Goal: Contribute content: Add original content to the website for others to see

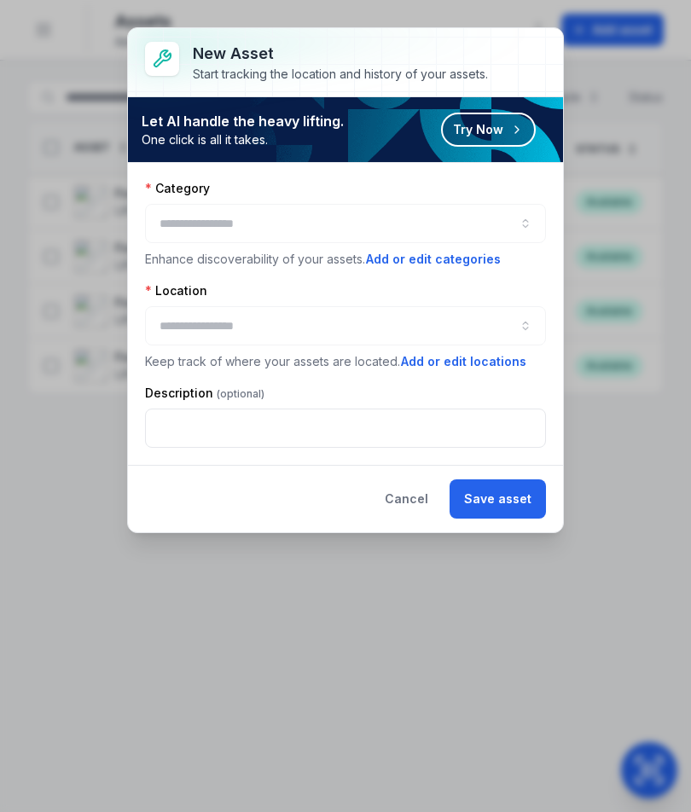
click at [423, 218] on div at bounding box center [345, 223] width 401 height 39
click at [509, 214] on div at bounding box center [345, 223] width 401 height 39
click at [440, 221] on div at bounding box center [345, 223] width 401 height 39
click at [516, 218] on button "button" at bounding box center [345, 223] width 401 height 39
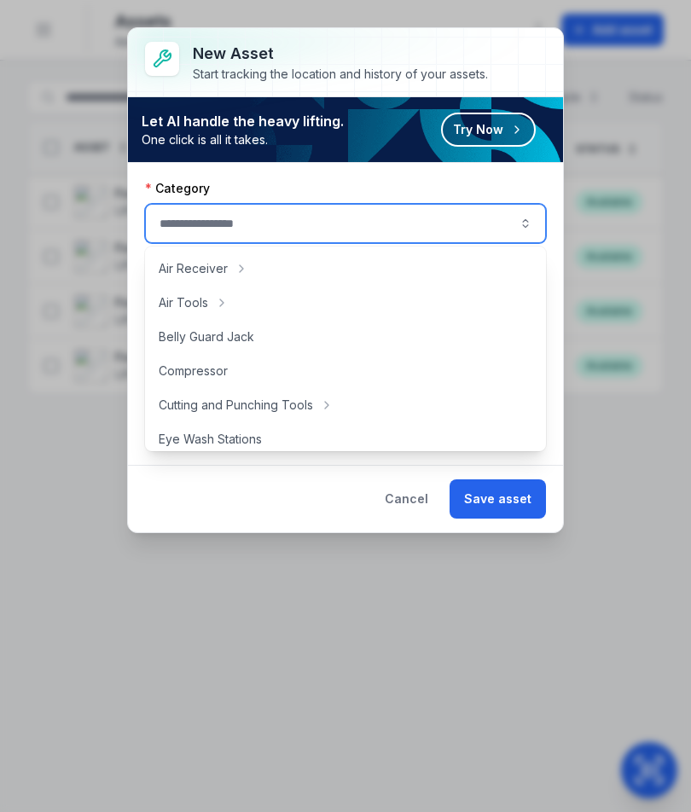
click at [516, 217] on button "button" at bounding box center [345, 223] width 401 height 39
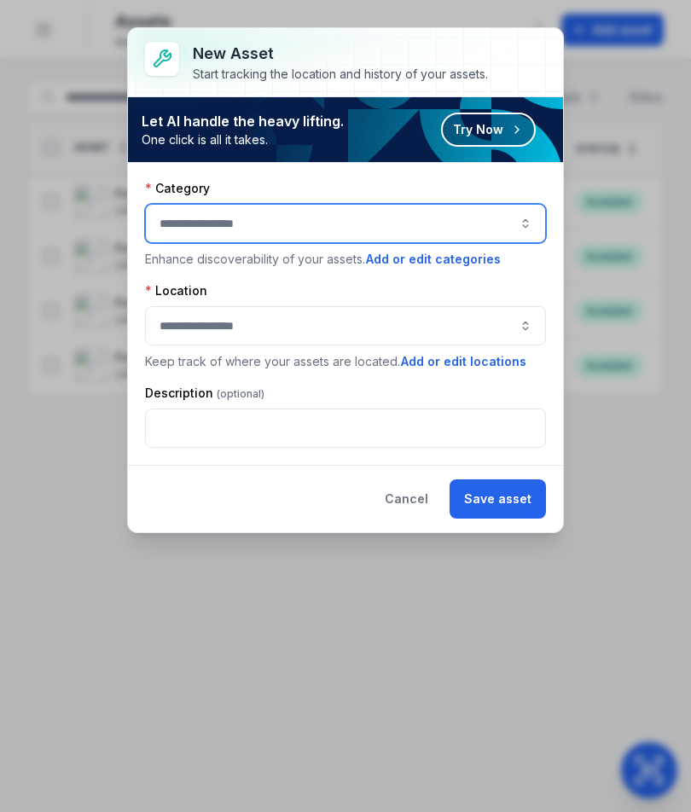
click at [529, 218] on button "button" at bounding box center [345, 223] width 401 height 39
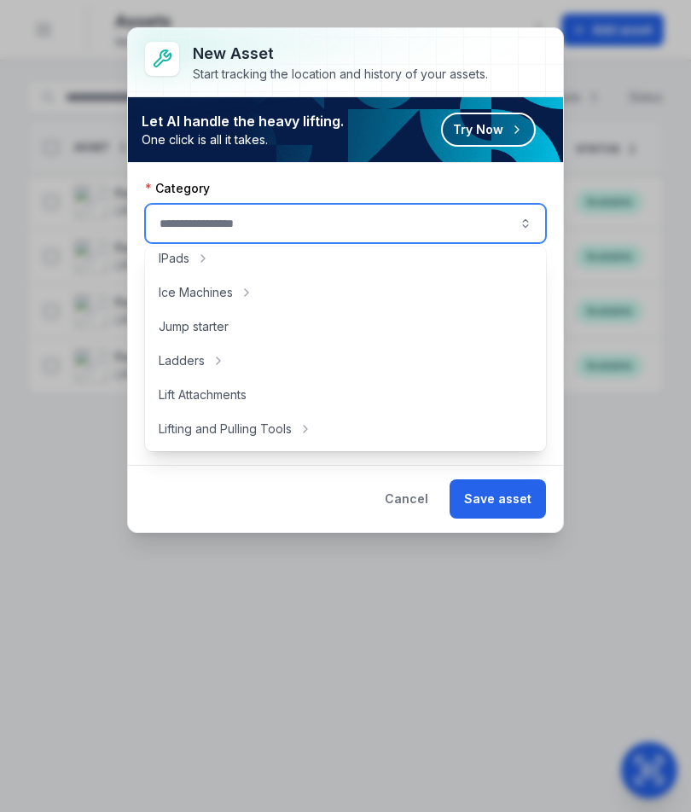
scroll to position [517, 0]
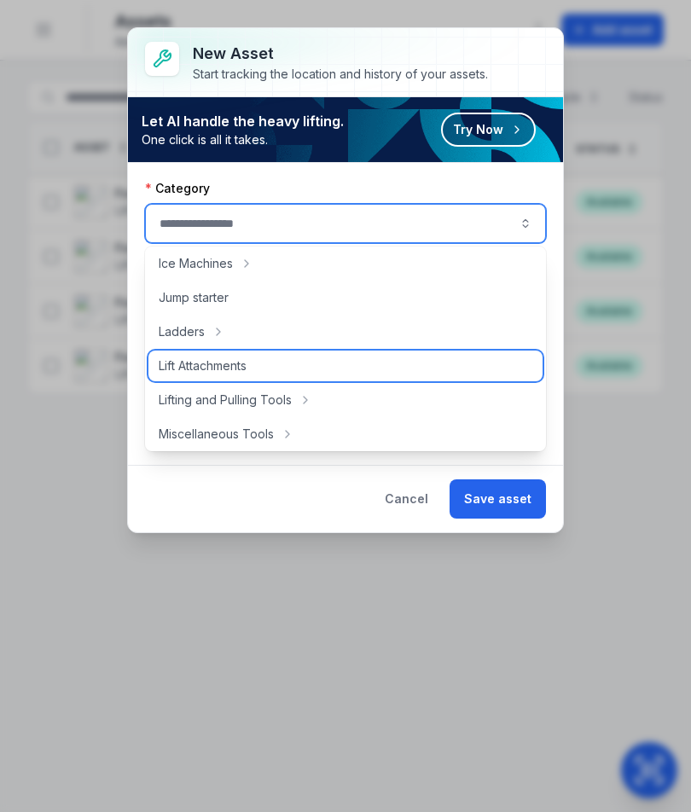
click at [380, 373] on div "Lift Attachments" at bounding box center [345, 365] width 394 height 31
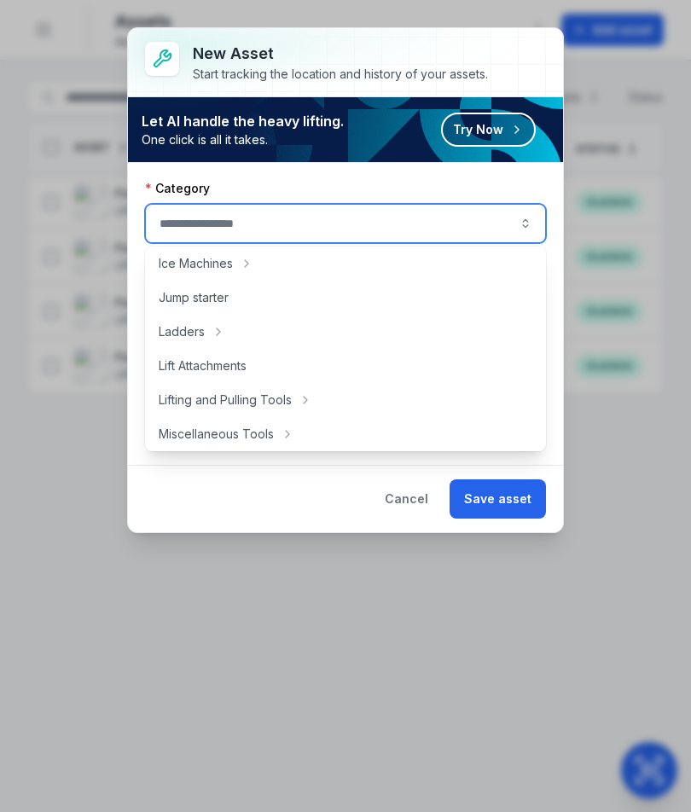
type input "**********"
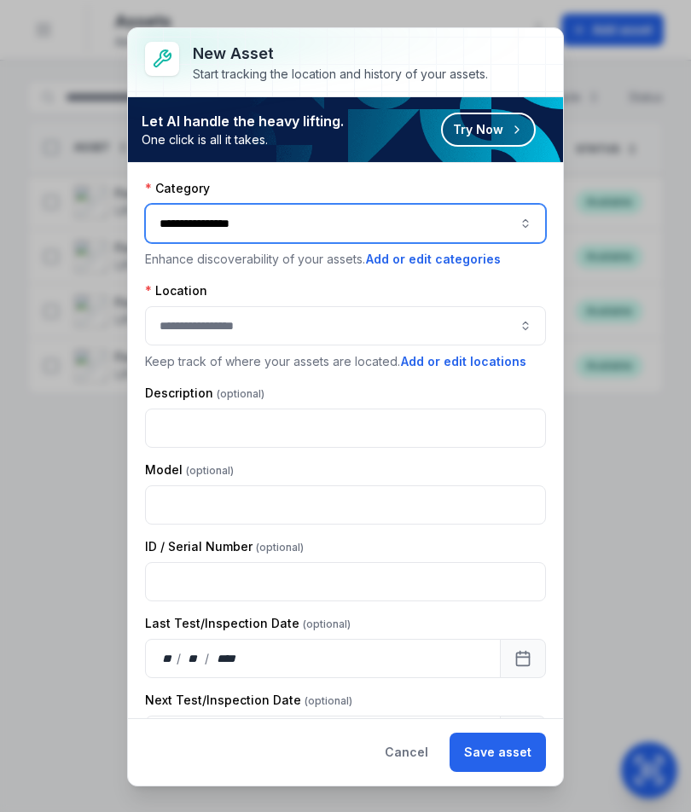
click at [517, 330] on button "button" at bounding box center [345, 325] width 401 height 39
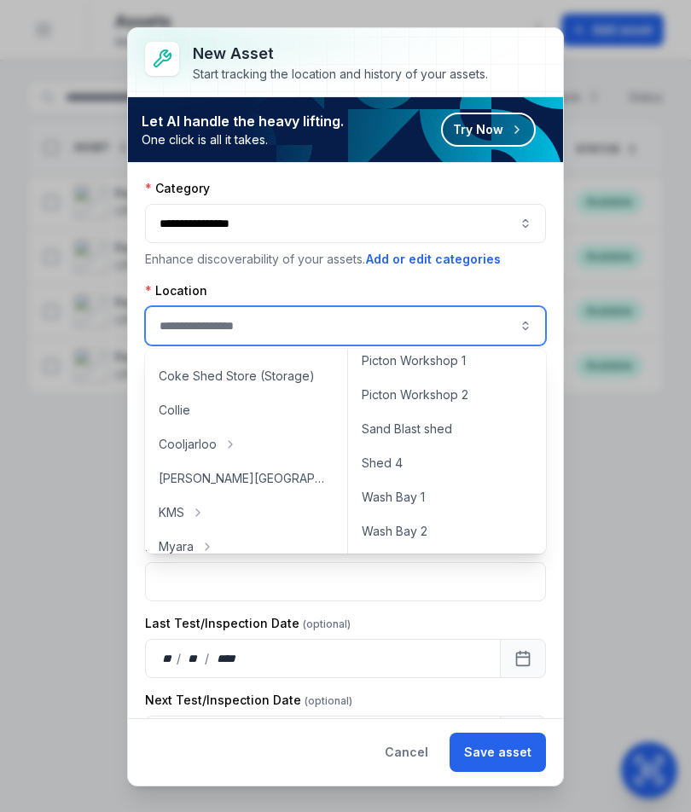
scroll to position [101, 0]
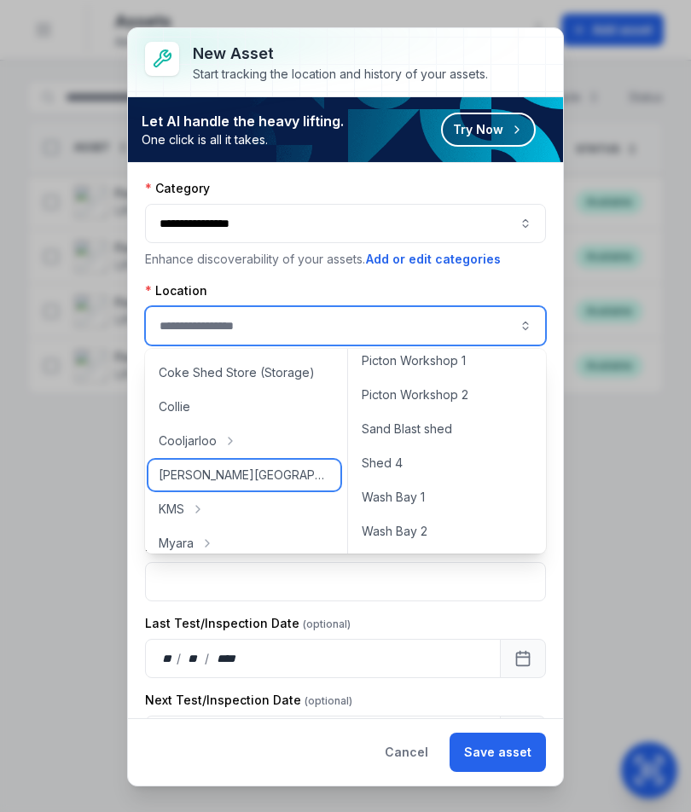
click at [290, 467] on div "[PERSON_NAME][GEOGRAPHIC_DATA]" at bounding box center [244, 474] width 192 height 31
type input "**********"
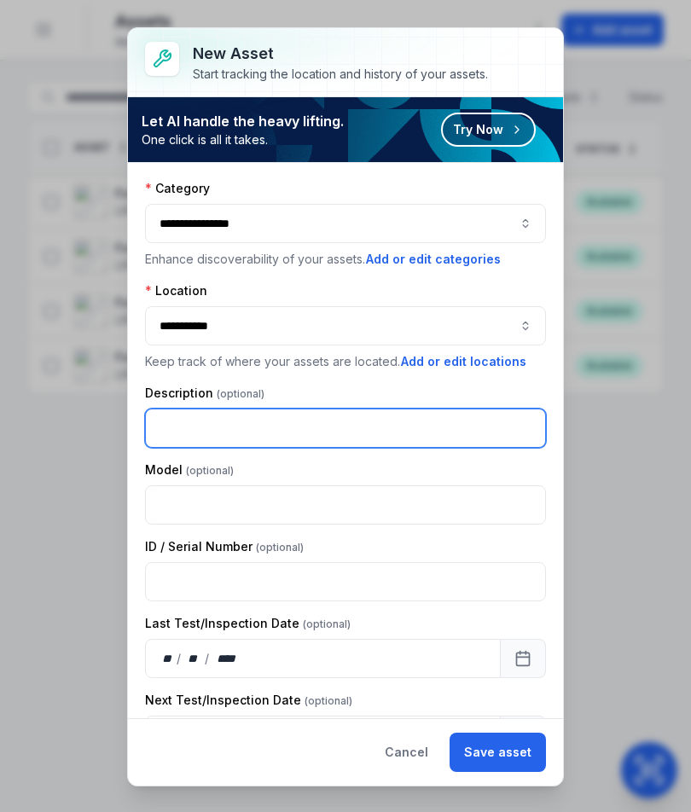
click at [424, 425] on input "text" at bounding box center [345, 427] width 401 height 39
click at [438, 431] on input "text" at bounding box center [345, 427] width 401 height 39
type input "**********"
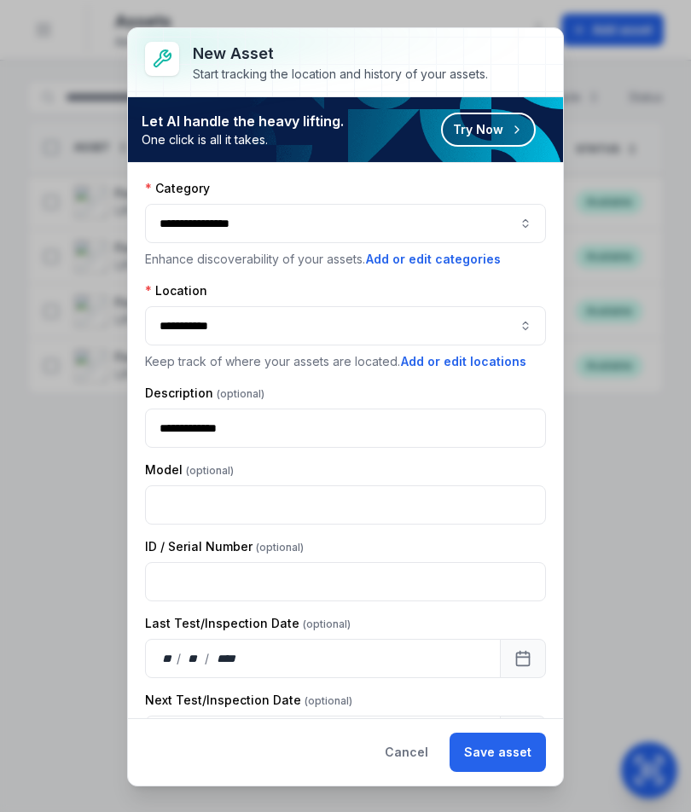
click at [505, 757] on button "Save asset" at bounding box center [497, 751] width 96 height 39
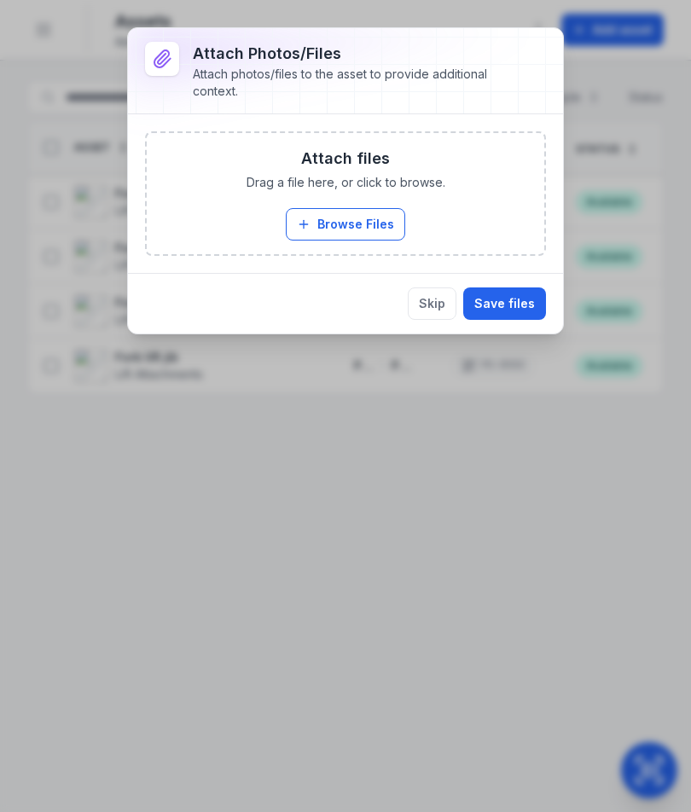
click at [333, 220] on button "Browse Files" at bounding box center [345, 224] width 119 height 32
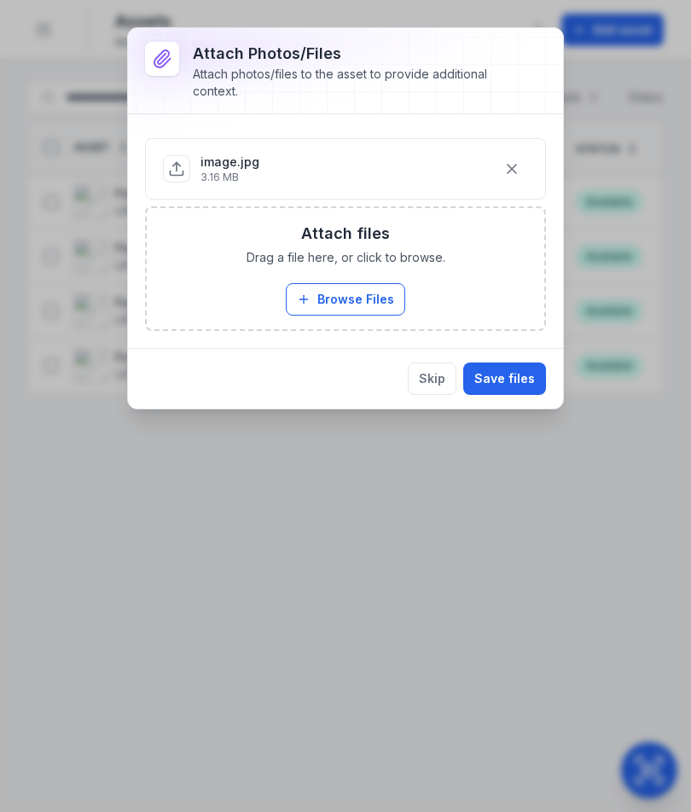
click at [530, 371] on button "Save files" at bounding box center [504, 378] width 83 height 32
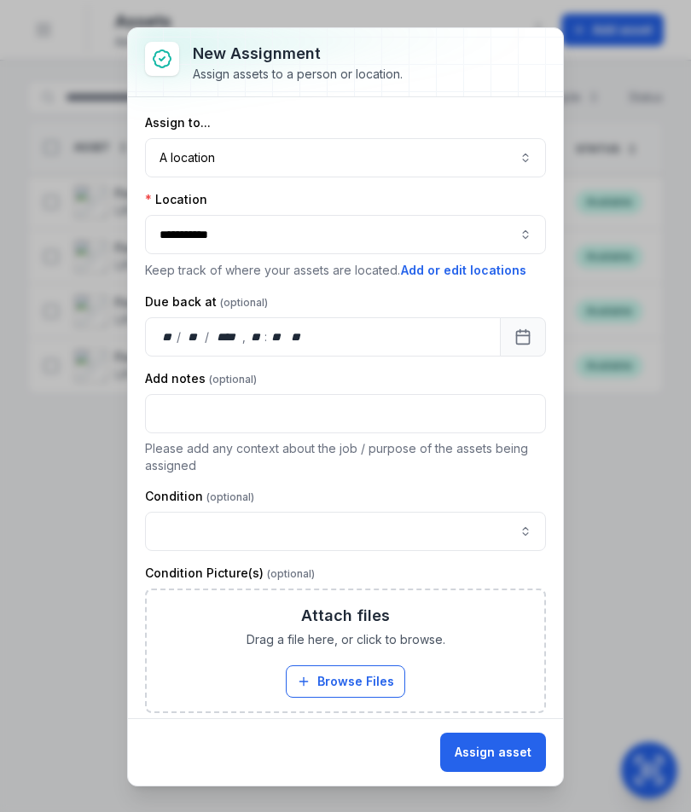
click at [512, 754] on button "Assign asset" at bounding box center [493, 751] width 106 height 39
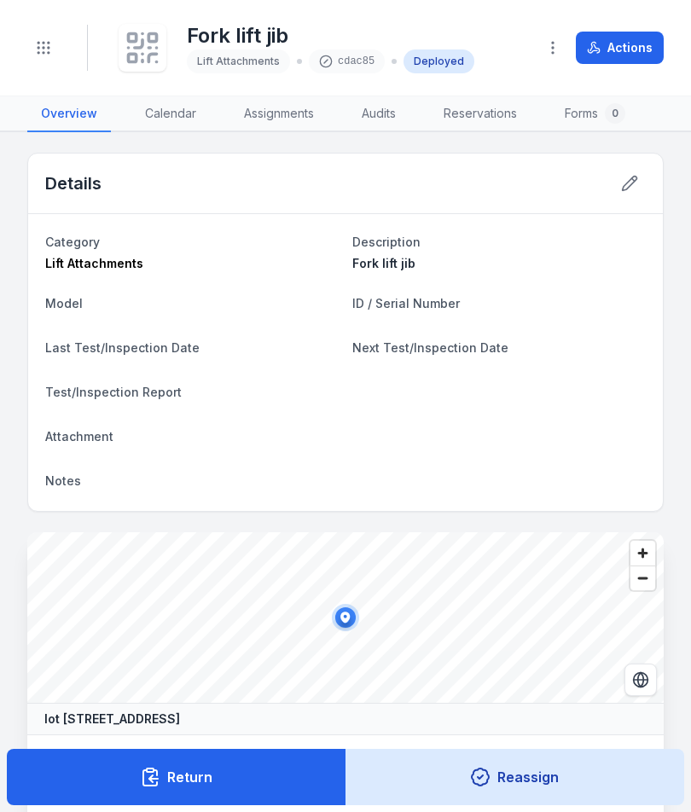
click at [152, 47] on icon at bounding box center [143, 48] width 38 height 38
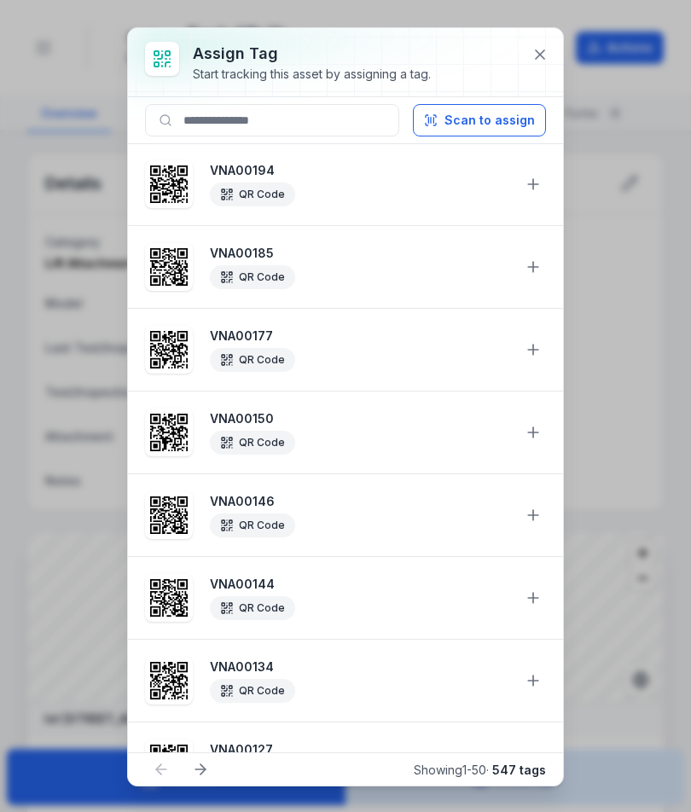
click at [488, 117] on button "Scan to assign" at bounding box center [479, 120] width 133 height 32
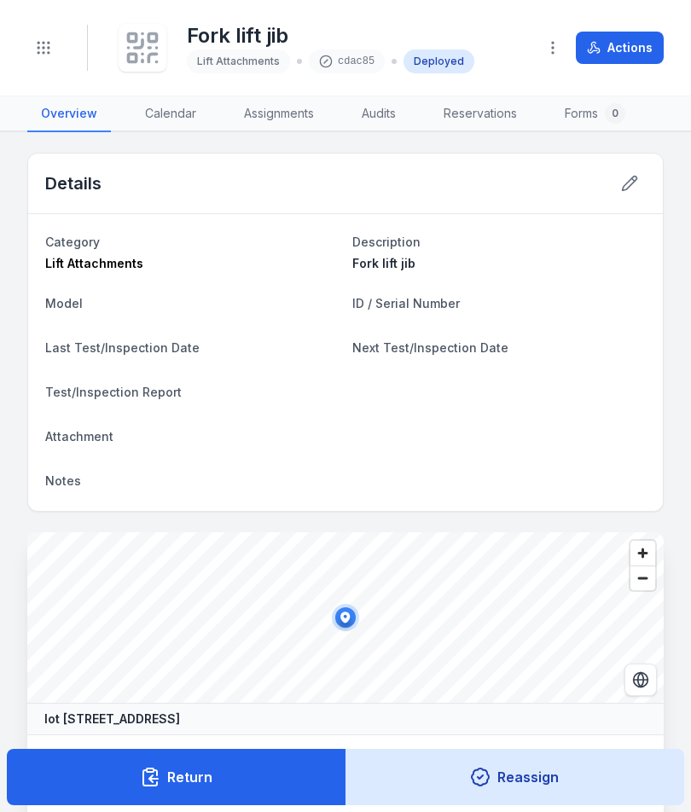
click at [266, 771] on button "Return" at bounding box center [176, 776] width 339 height 56
